Goal: Task Accomplishment & Management: Manage account settings

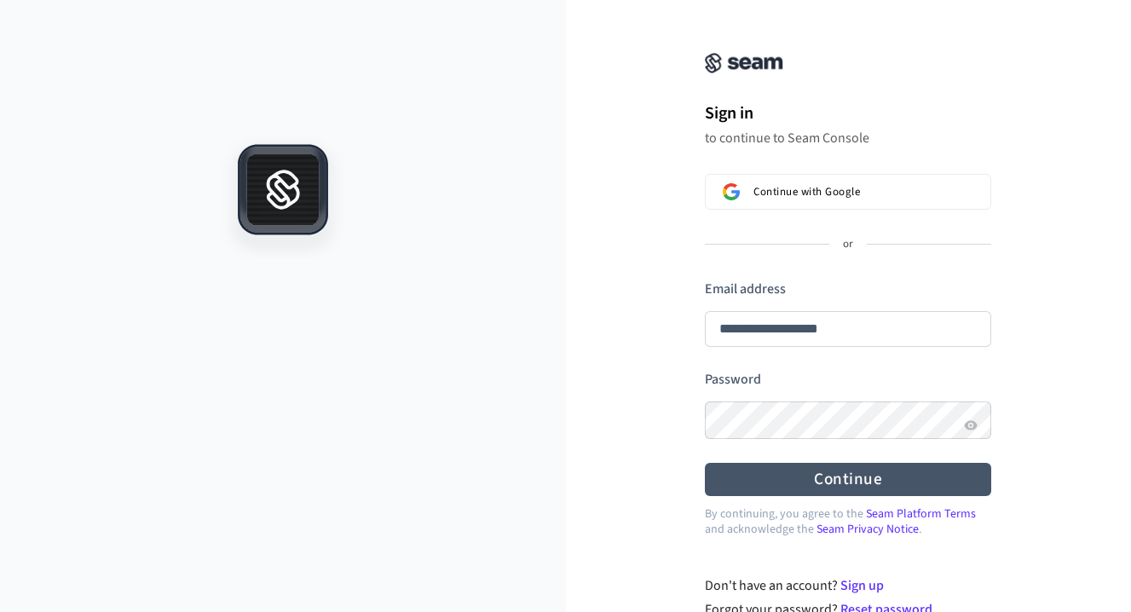
click at [844, 484] on button "Continue" at bounding box center [848, 479] width 286 height 33
type input "**********"
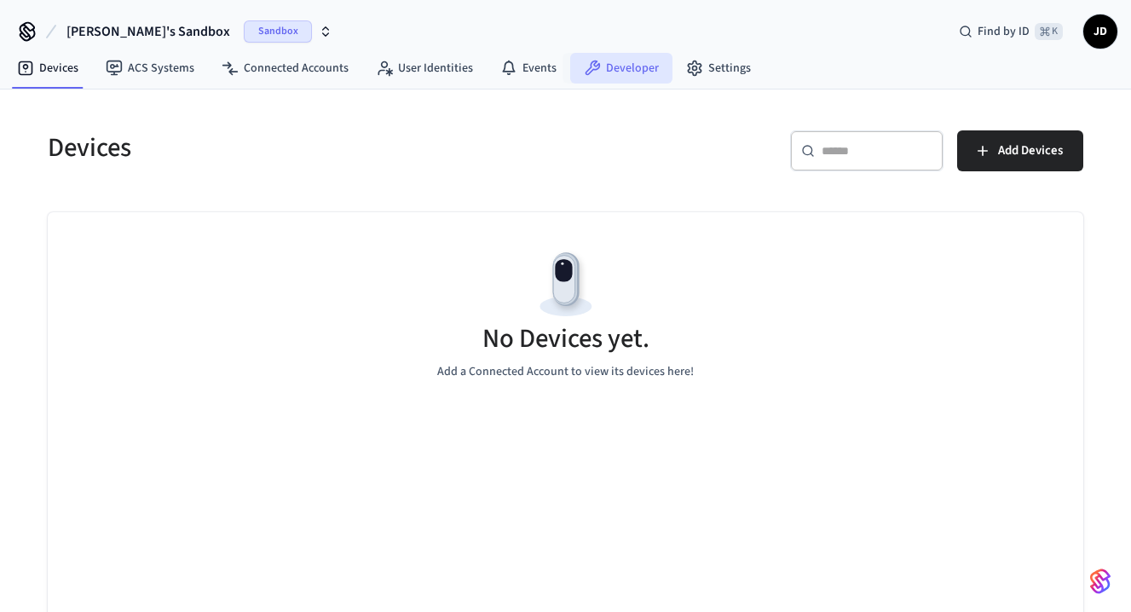
click at [616, 70] on link "Developer" at bounding box center [621, 68] width 102 height 31
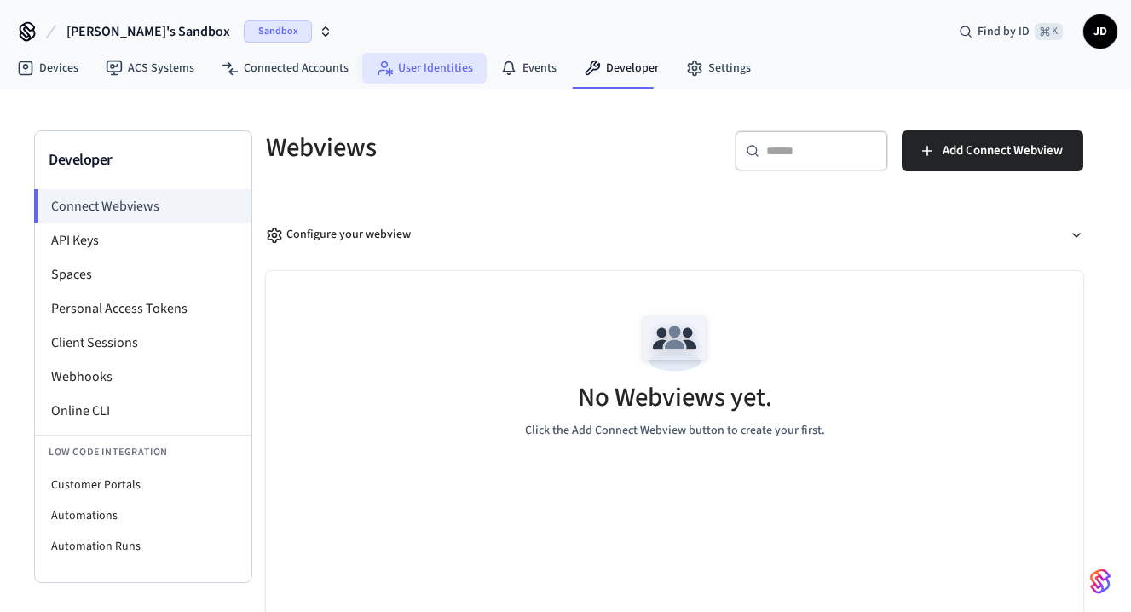
click at [429, 58] on link "User Identities" at bounding box center [424, 68] width 124 height 31
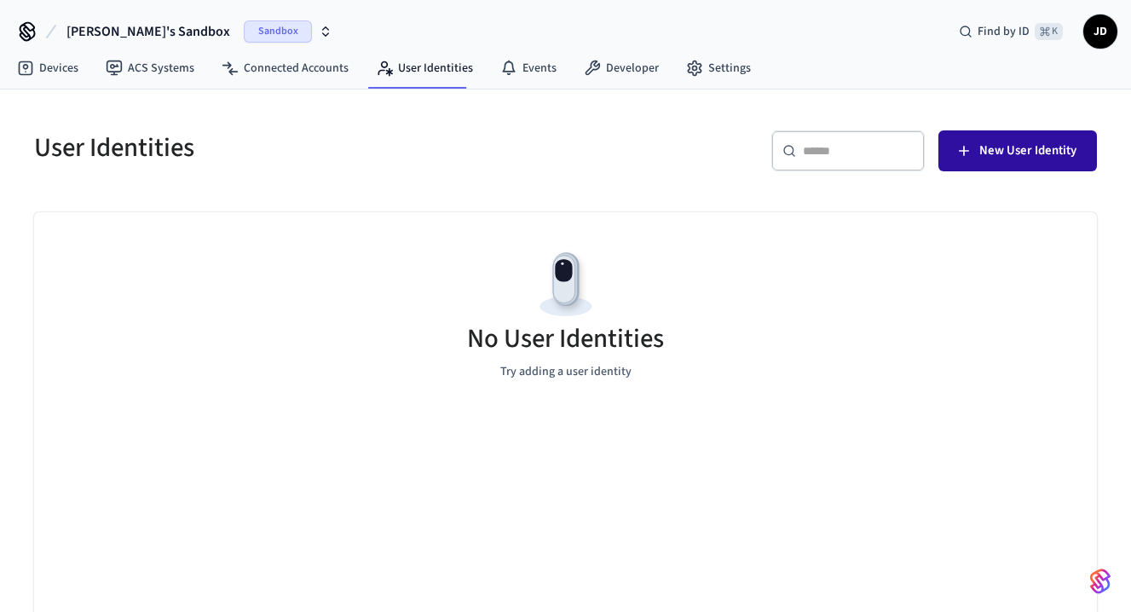
click at [1015, 153] on span "New User Identity" at bounding box center [1027, 151] width 97 height 22
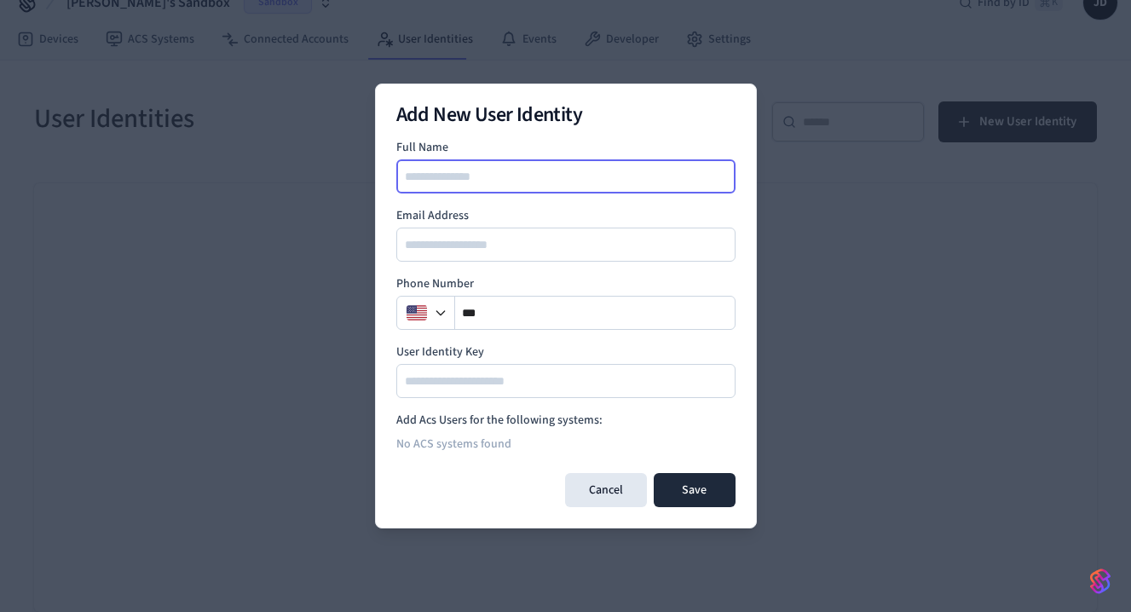
scroll to position [29, 0]
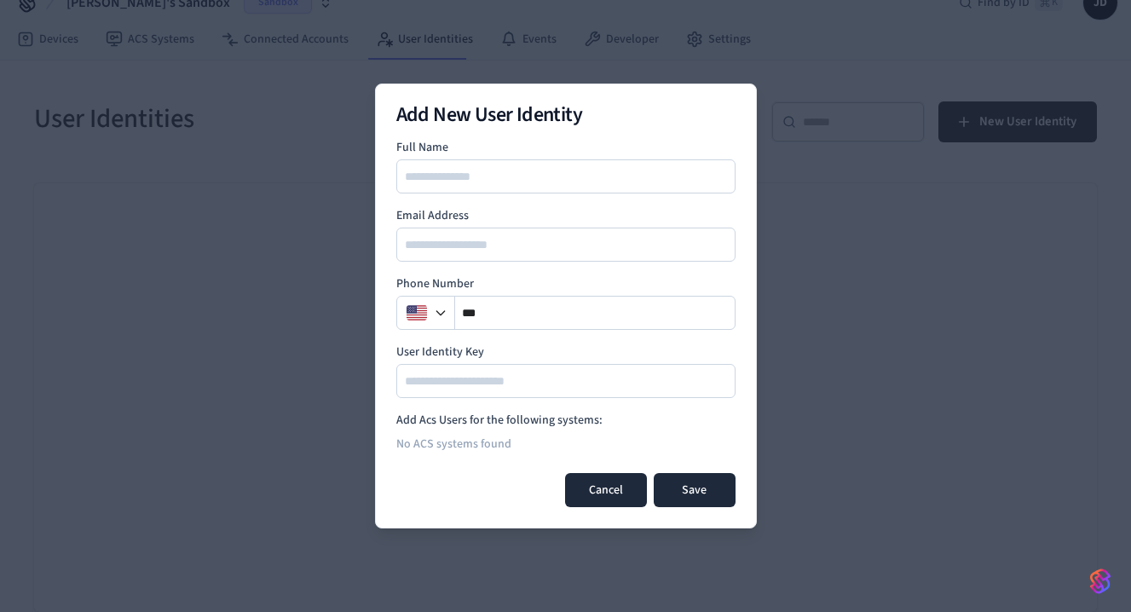
click at [620, 487] on button "Cancel" at bounding box center [606, 490] width 82 height 34
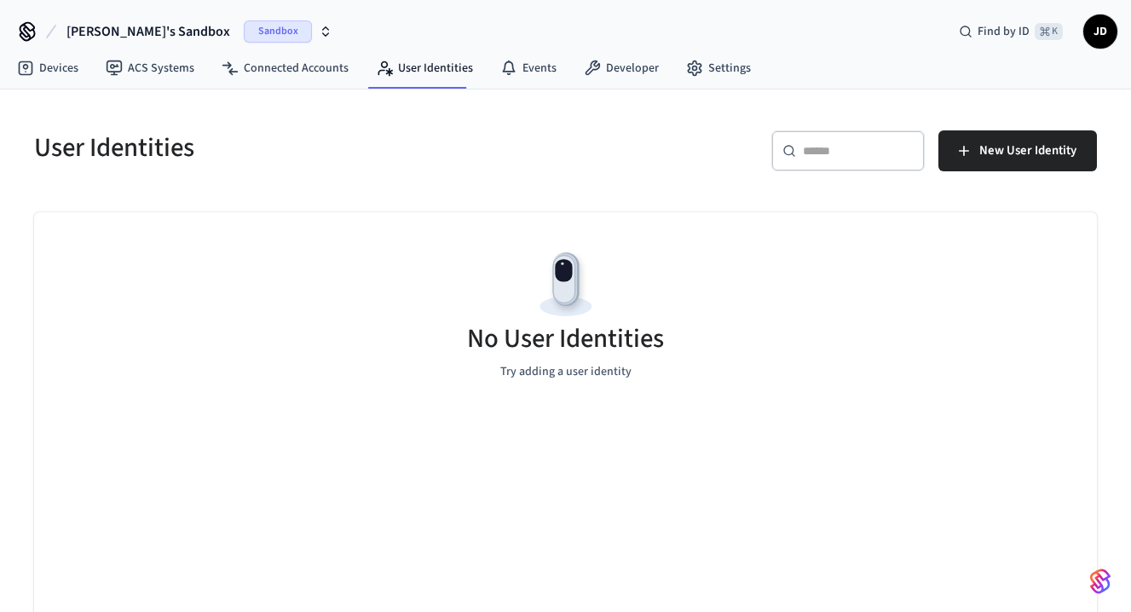
scroll to position [0, 0]
click at [714, 55] on link "Settings" at bounding box center [718, 68] width 92 height 31
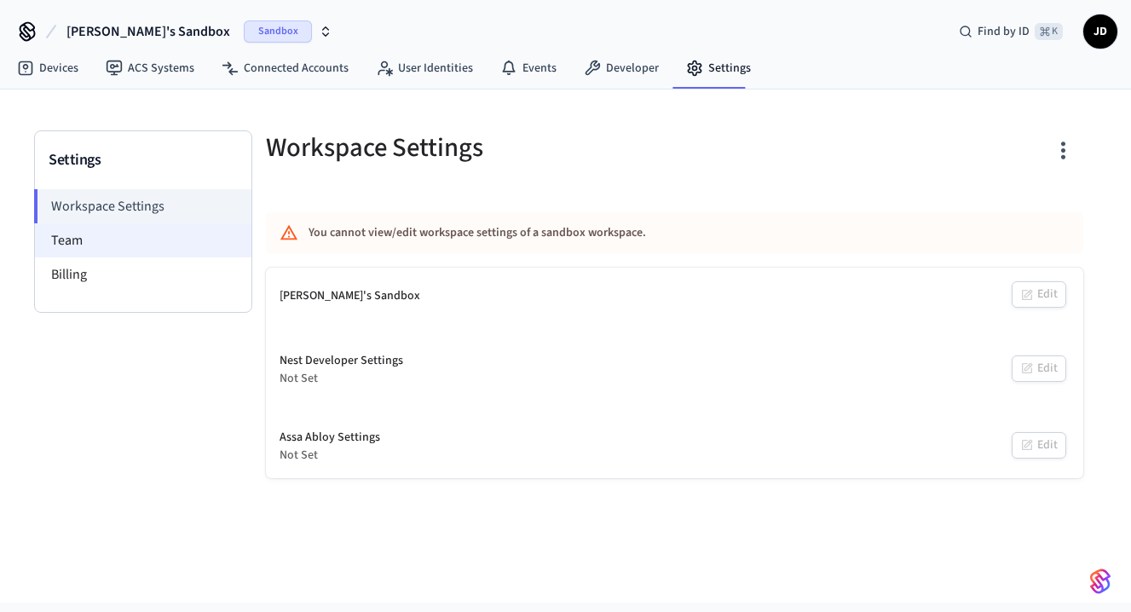
click at [81, 239] on li "Team" at bounding box center [143, 240] width 216 height 34
click at [61, 241] on li "Team" at bounding box center [143, 240] width 216 height 34
click at [83, 244] on li "Team" at bounding box center [143, 240] width 216 height 34
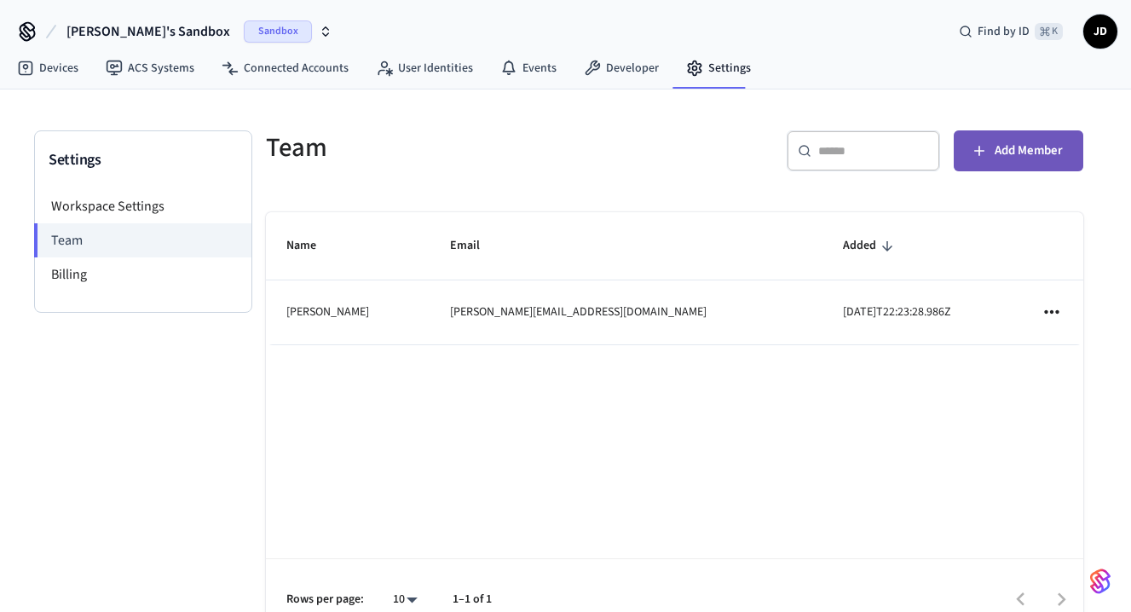
click at [1021, 158] on span "Add Member" at bounding box center [1028, 151] width 68 height 22
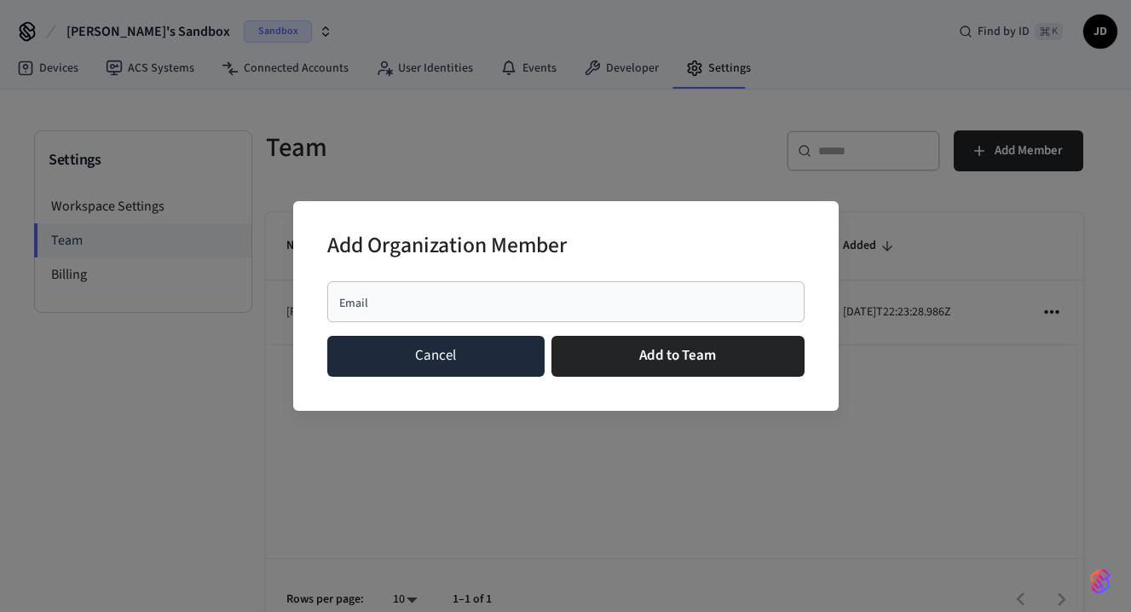
click at [447, 362] on button "Cancel" at bounding box center [435, 356] width 217 height 41
